Goal: Information Seeking & Learning: Find specific fact

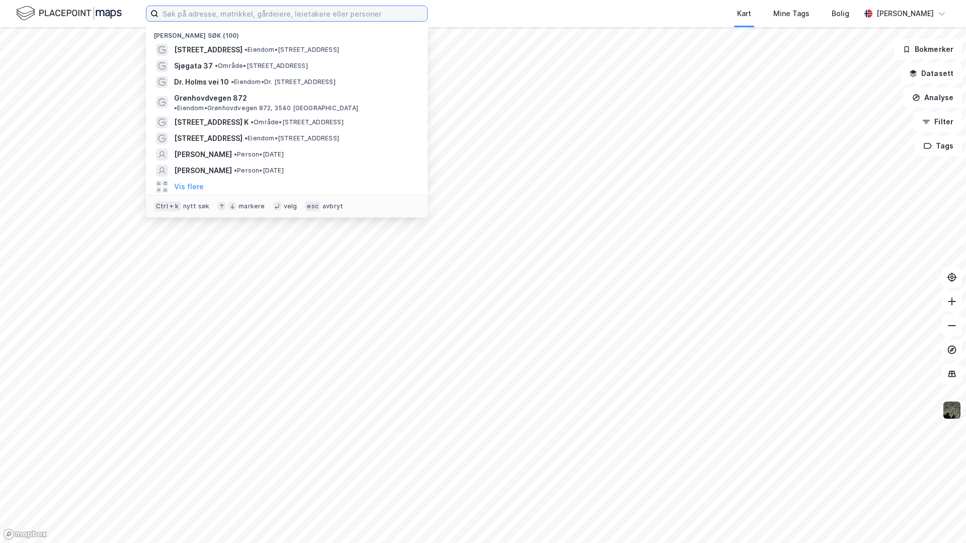
click at [181, 12] on input at bounding box center [293, 13] width 269 height 15
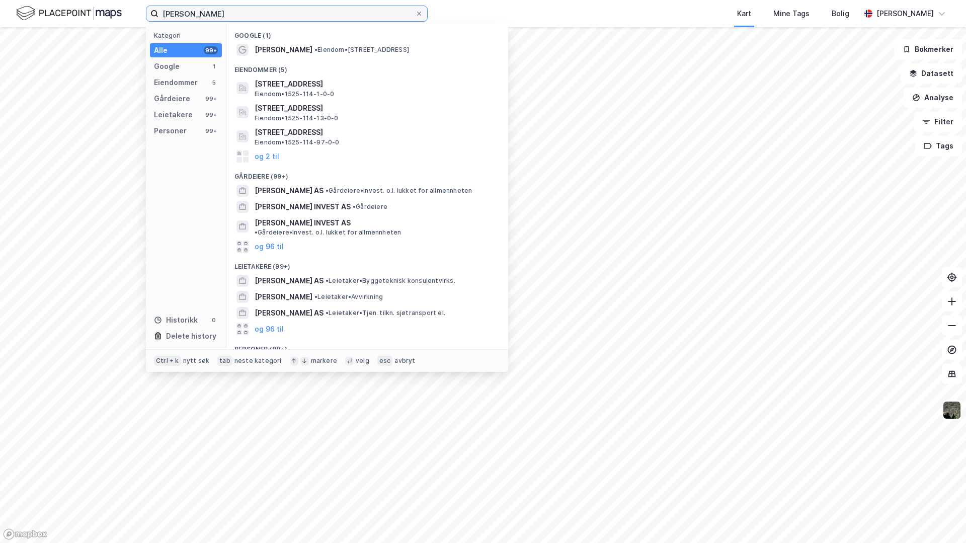
type input "[PERSON_NAME]"
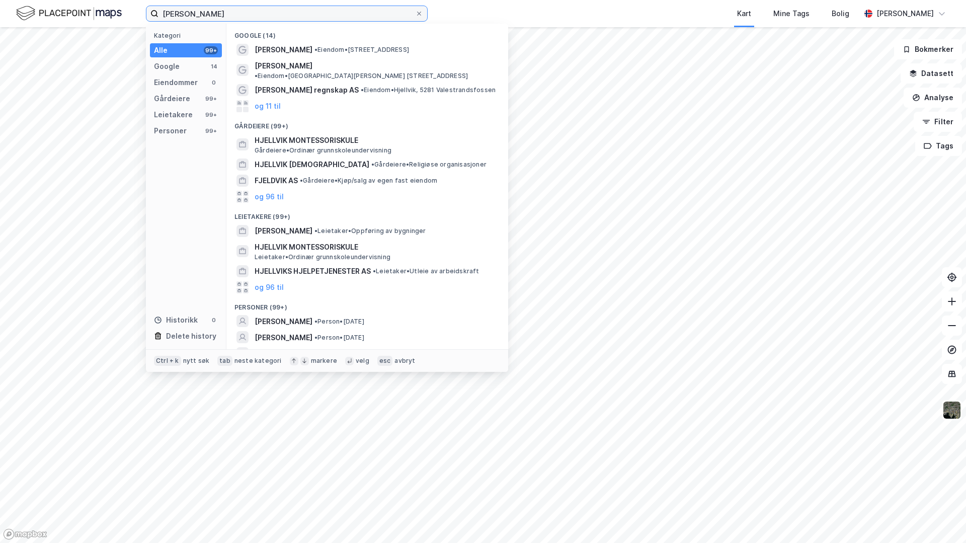
scroll to position [21, 0]
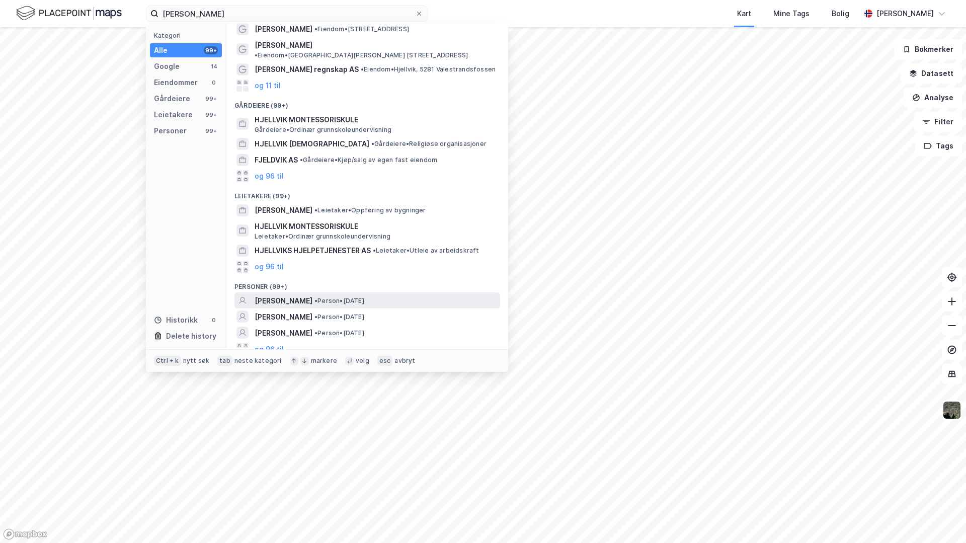
click at [276, 295] on span "[PERSON_NAME]" at bounding box center [284, 301] width 58 height 12
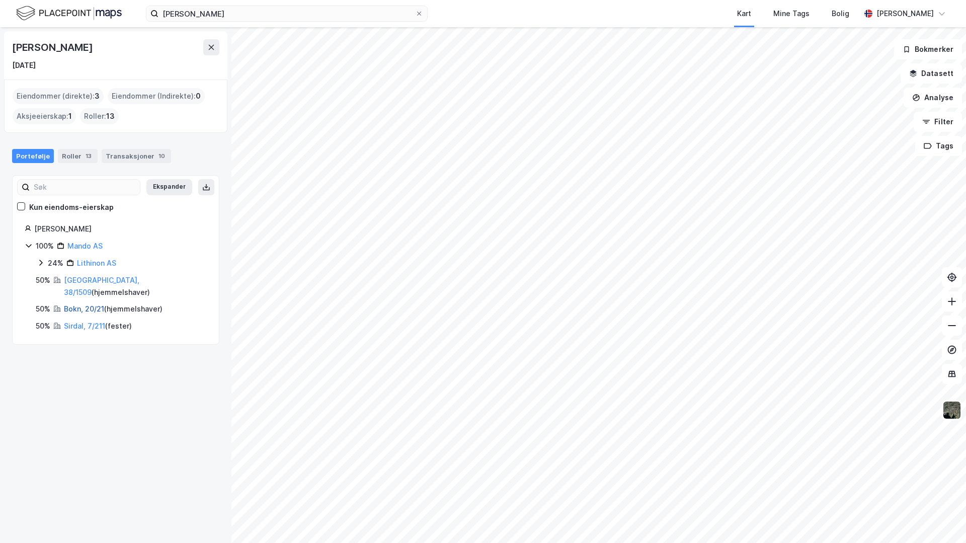
click at [84, 304] on link "Bokn, 20/21" at bounding box center [84, 308] width 40 height 9
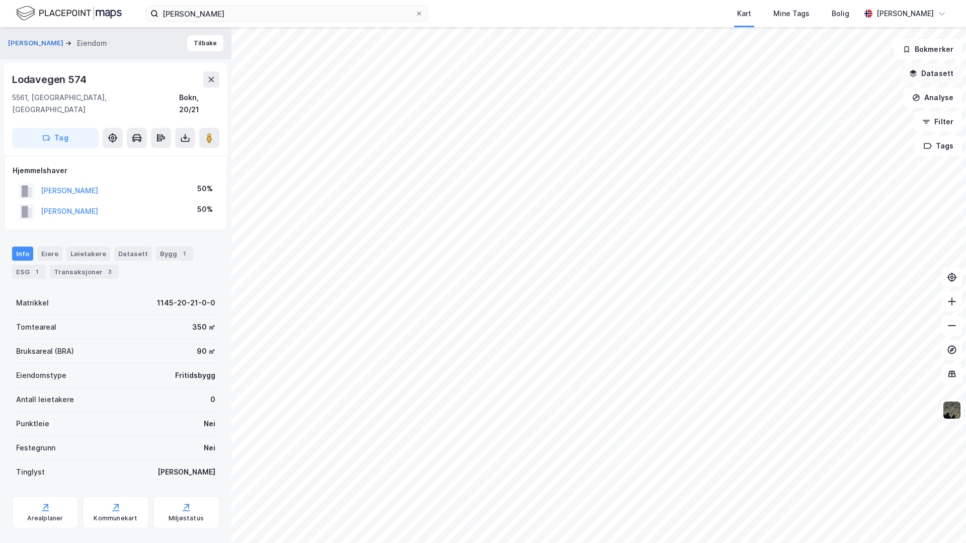
click at [927, 72] on button "Datasett" at bounding box center [931, 73] width 61 height 20
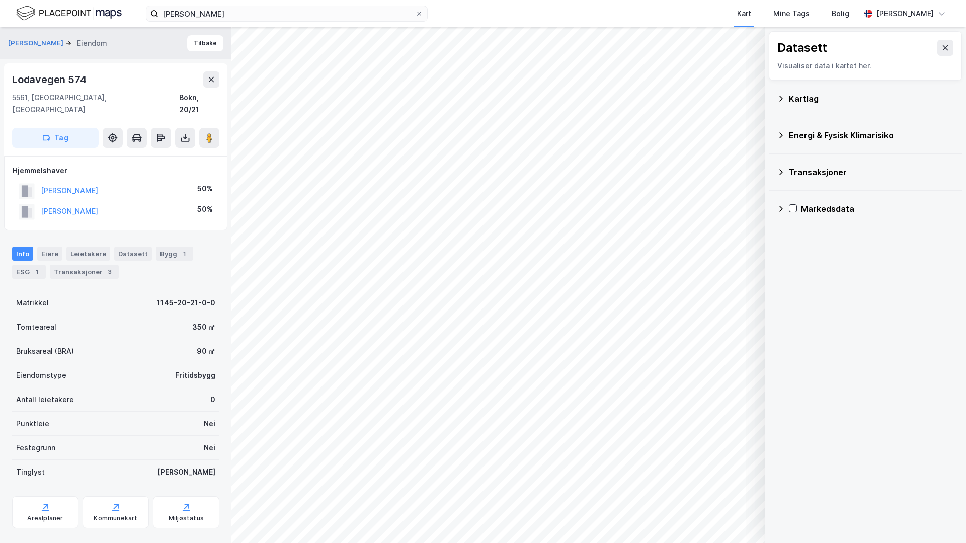
click at [793, 91] on div "Kartlag" at bounding box center [865, 99] width 177 height 24
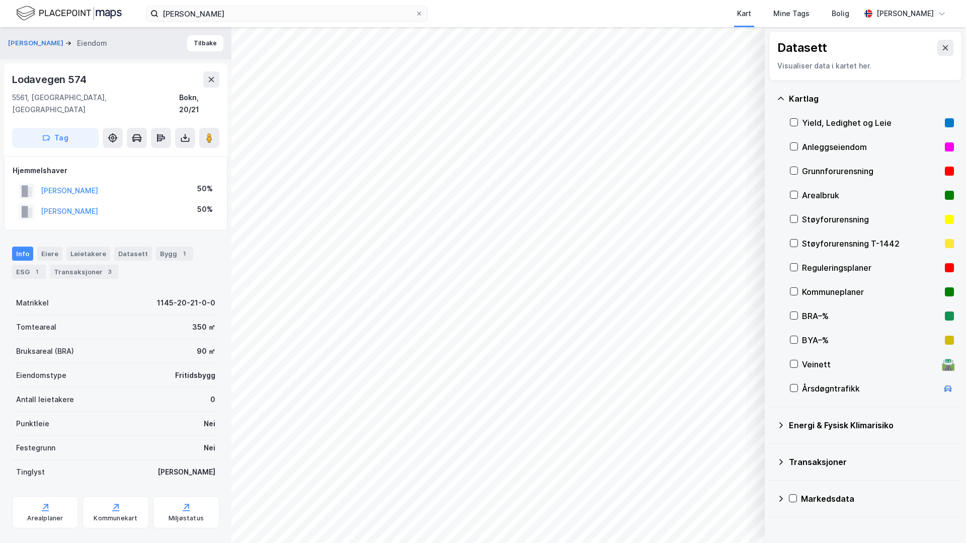
click at [796, 94] on div "Kartlag" at bounding box center [871, 99] width 165 height 12
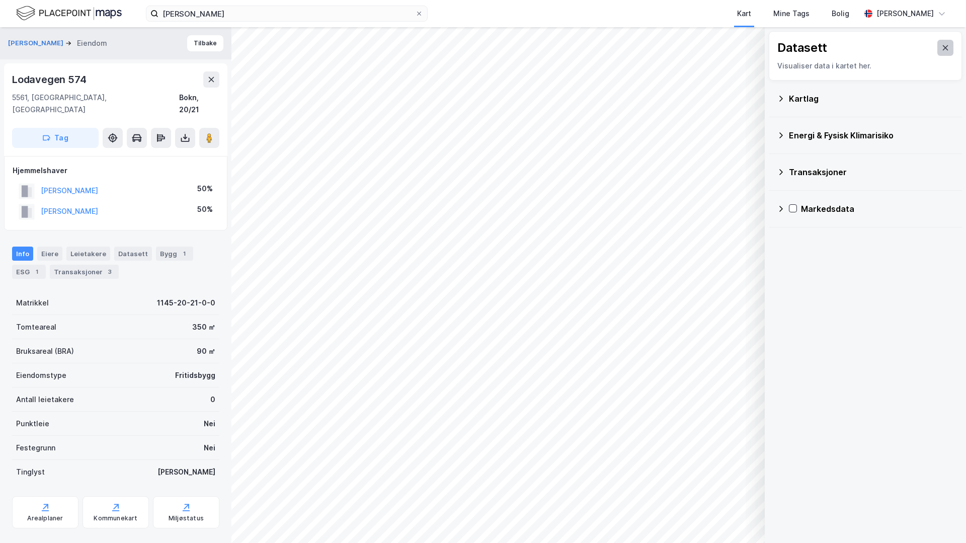
click at [942, 50] on icon at bounding box center [946, 48] width 8 height 8
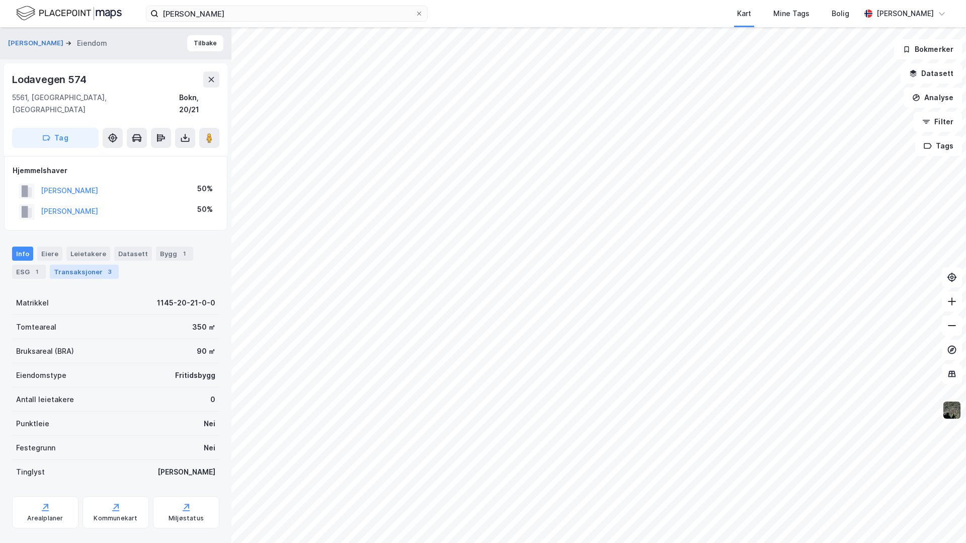
click at [82, 265] on div "Transaksjoner 3" at bounding box center [84, 272] width 69 height 14
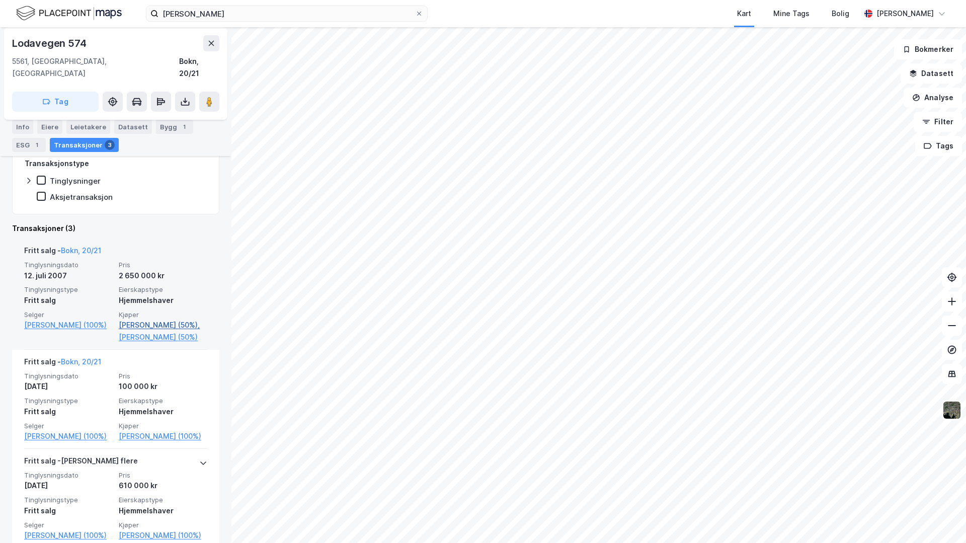
scroll to position [269, 0]
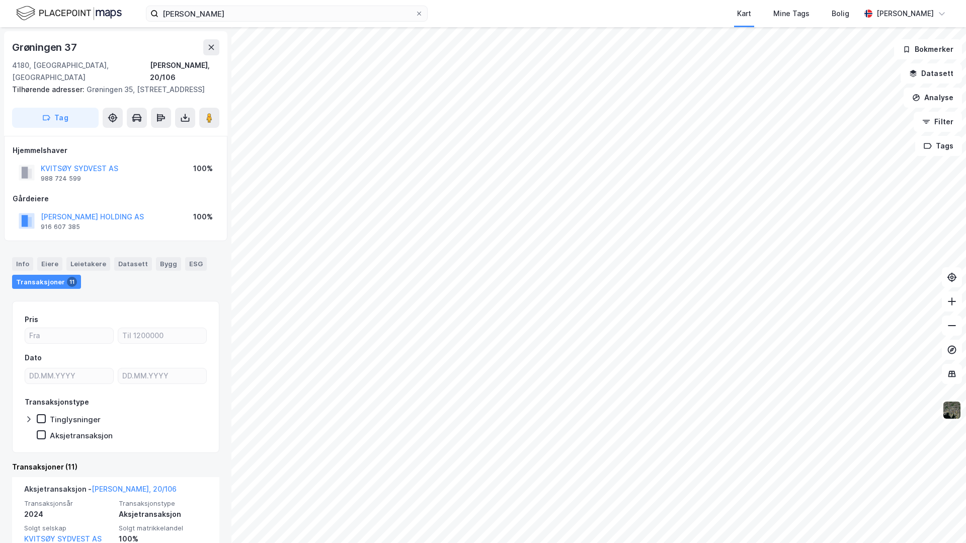
click at [36, 278] on div "Transaksjoner 11" at bounding box center [46, 282] width 69 height 14
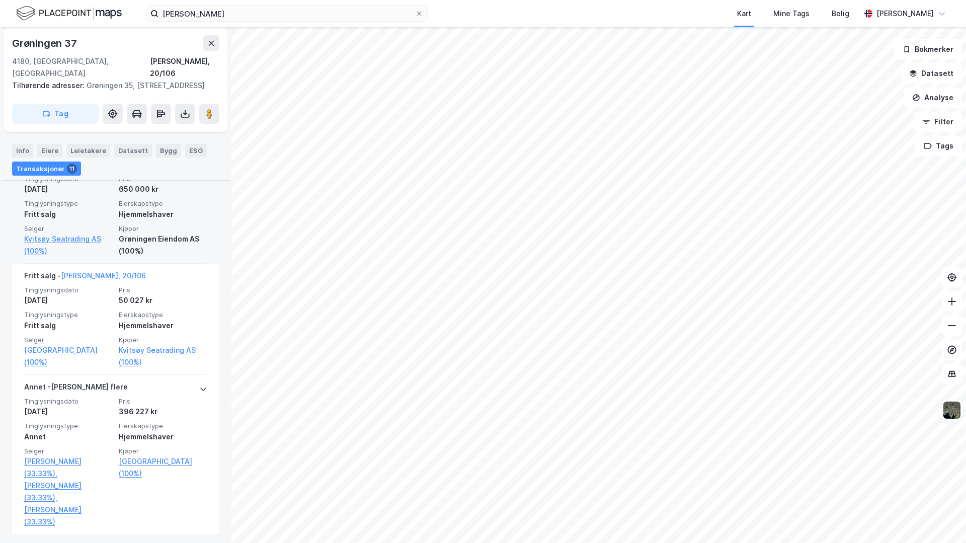
scroll to position [1362, 0]
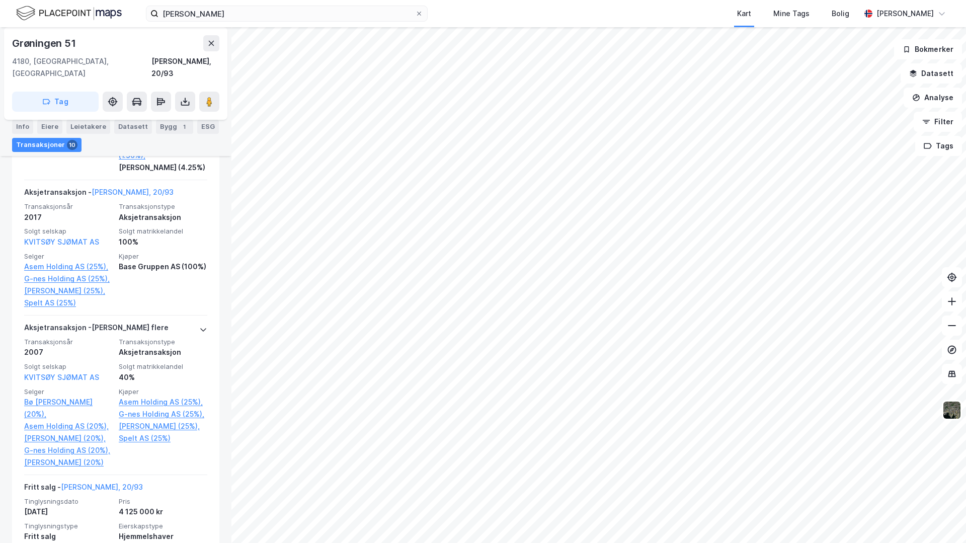
scroll to position [956, 0]
